Goal: Check status

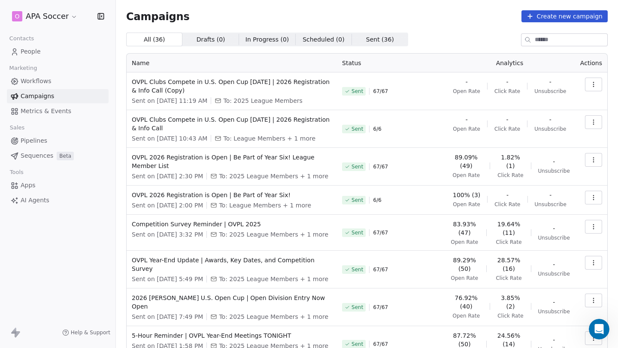
scroll to position [9, 0]
click at [590, 88] on button "button" at bounding box center [593, 85] width 17 height 14
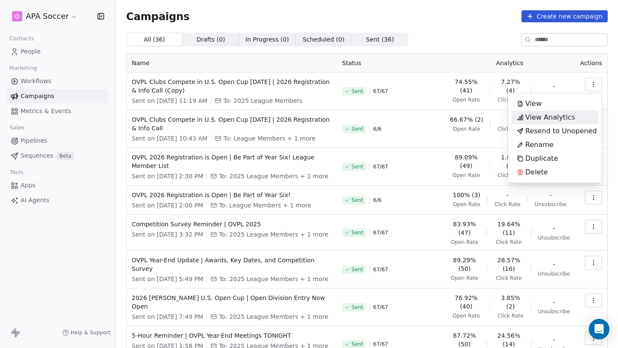
click at [541, 120] on span "View Analytics" at bounding box center [550, 117] width 50 height 10
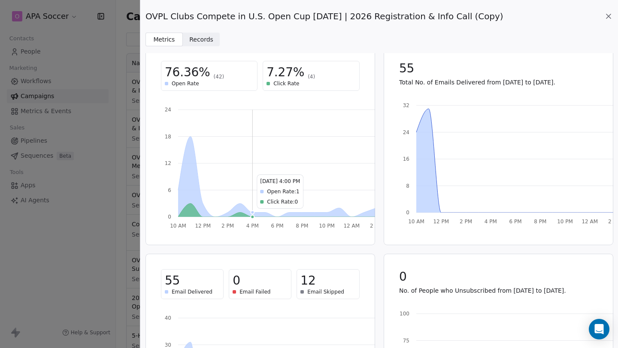
scroll to position [17, 0]
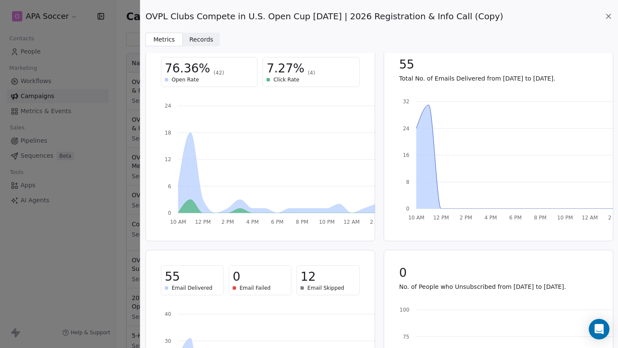
click at [317, 275] on div "12" at bounding box center [327, 276] width 55 height 15
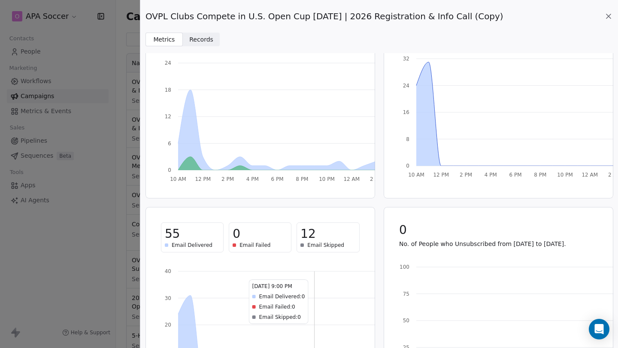
scroll to position [0, 0]
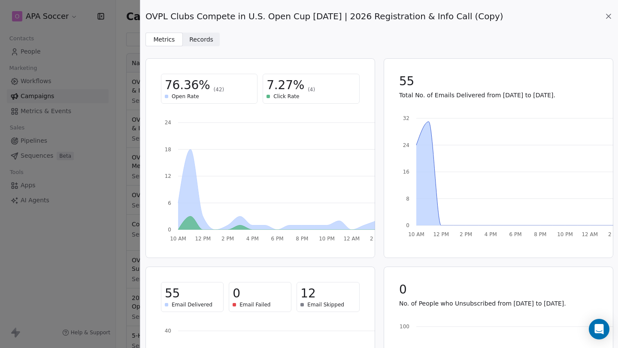
click at [212, 41] on span "Records Records" at bounding box center [201, 40] width 37 height 14
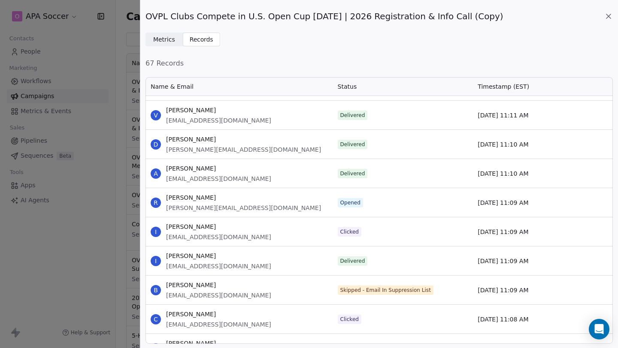
scroll to position [1939, 0]
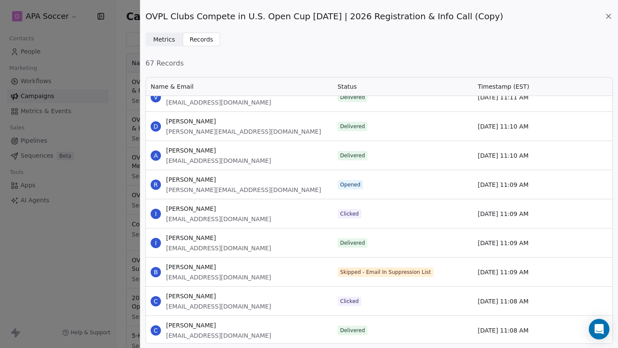
click at [350, 273] on div "Skipped - Email In Suppression List" at bounding box center [385, 273] width 91 height 8
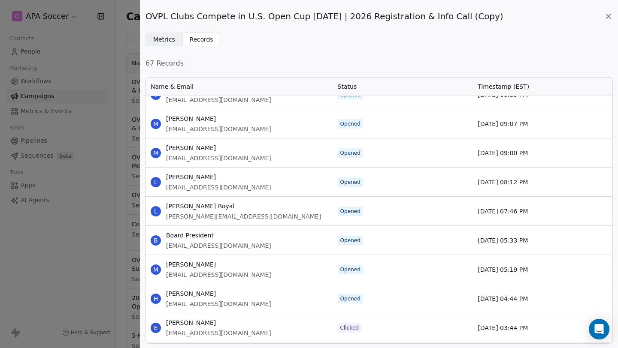
scroll to position [0, 0]
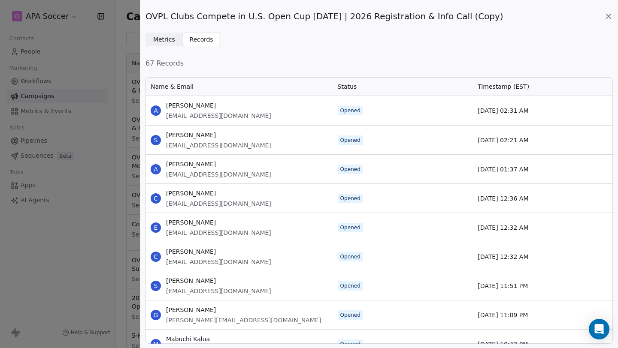
click at [608, 19] on icon at bounding box center [608, 16] width 9 height 9
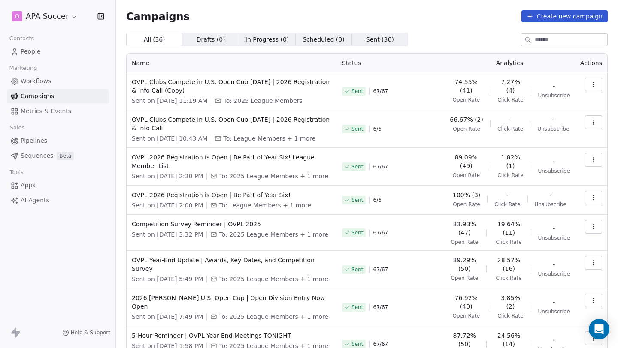
click at [51, 109] on span "Metrics & Events" at bounding box center [46, 111] width 51 height 9
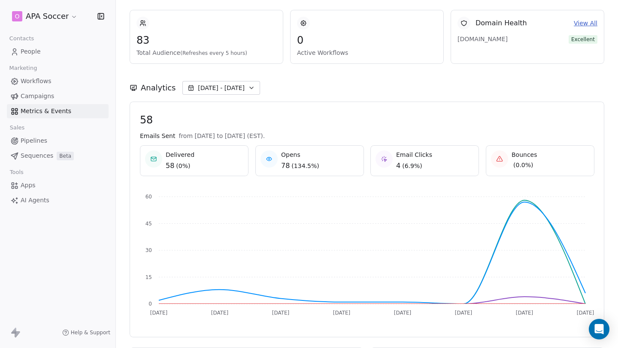
scroll to position [45, 0]
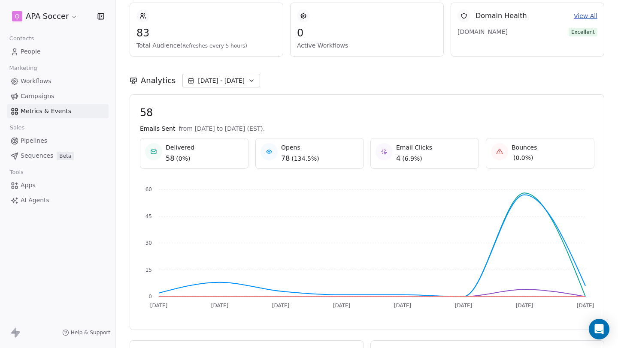
click at [230, 79] on span "[DATE] - [DATE]" at bounding box center [221, 80] width 47 height 9
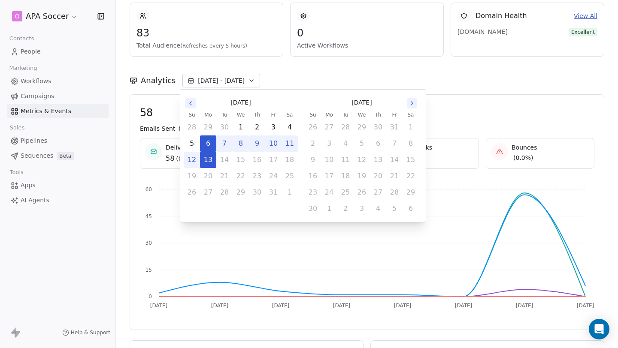
click at [188, 104] on icon "Go to the Previous Month" at bounding box center [190, 103] width 7 height 7
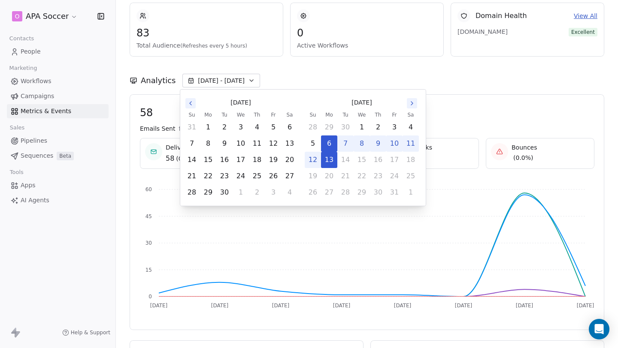
click at [188, 104] on icon "Go to the Previous Month" at bounding box center [190, 103] width 7 height 7
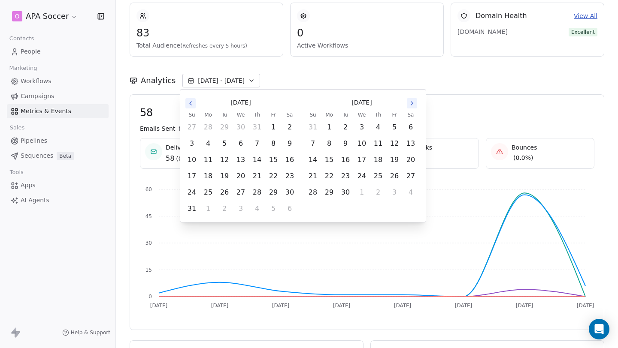
click at [190, 103] on icon "Go to the Previous Month" at bounding box center [191, 103] width 2 height 3
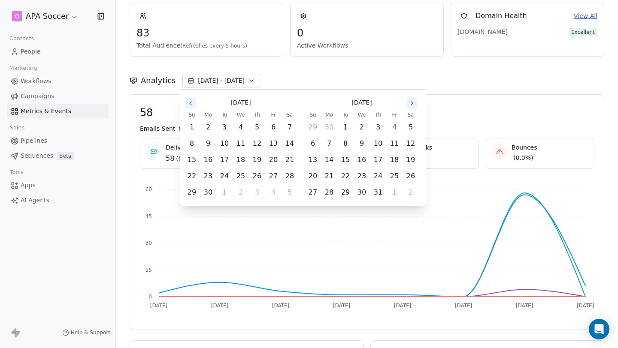
click at [190, 101] on icon "Go to the Previous Month" at bounding box center [190, 103] width 7 height 7
click at [259, 124] on button "1" at bounding box center [256, 127] width 15 height 15
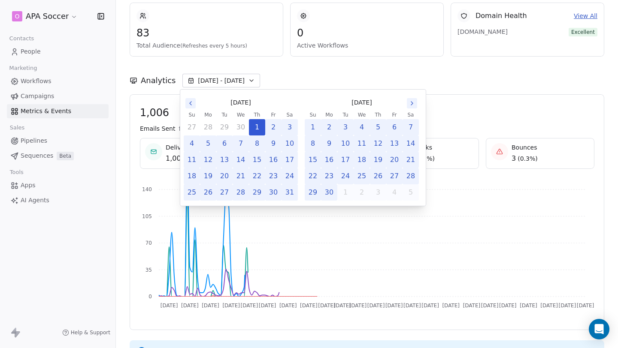
click at [414, 84] on div "Analytics [DATE] - [DATE]" at bounding box center [367, 81] width 474 height 14
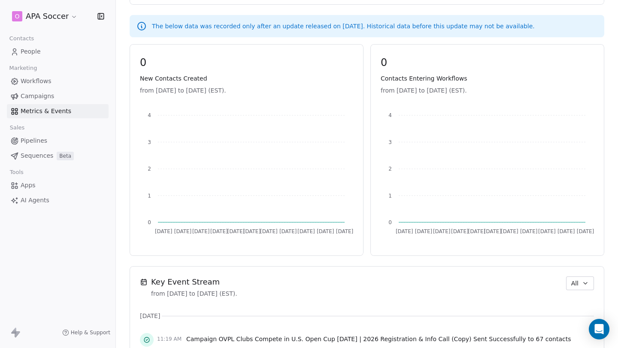
scroll to position [6, 0]
